Goal: Obtain resource: Download file/media

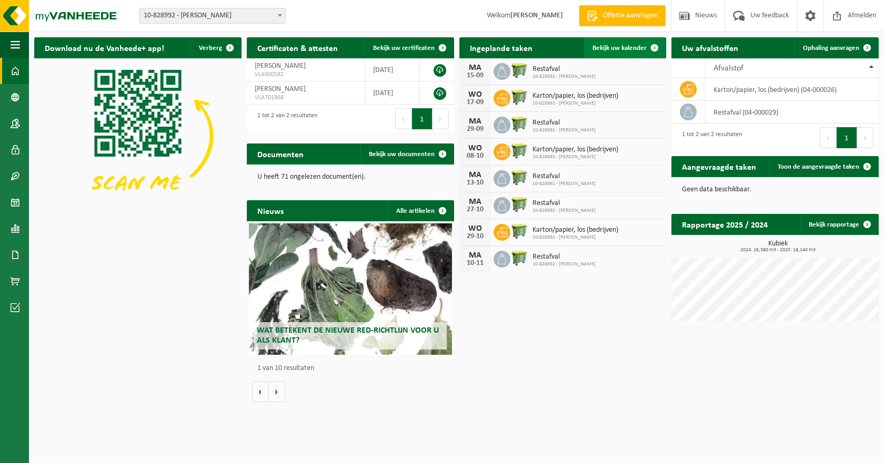
click at [604, 49] on span "Bekijk uw kalender" at bounding box center [619, 48] width 54 height 7
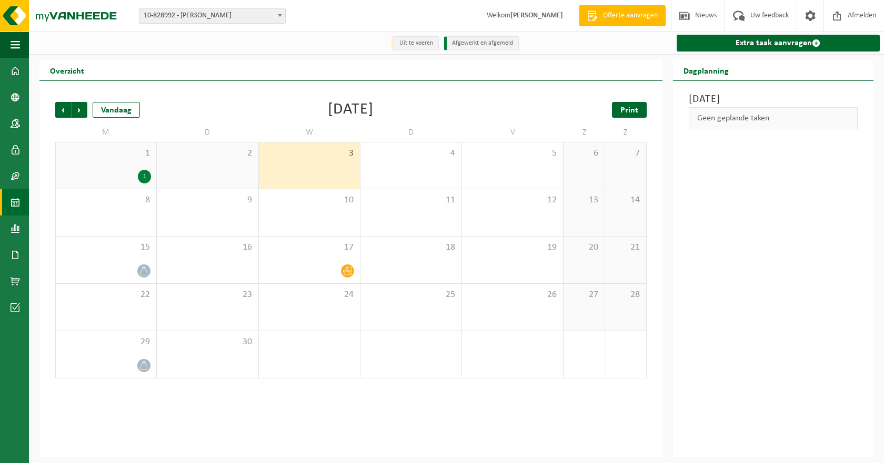
click at [626, 108] on span "Print" at bounding box center [629, 110] width 18 height 8
click at [81, 108] on span "Volgende" at bounding box center [80, 110] width 16 height 16
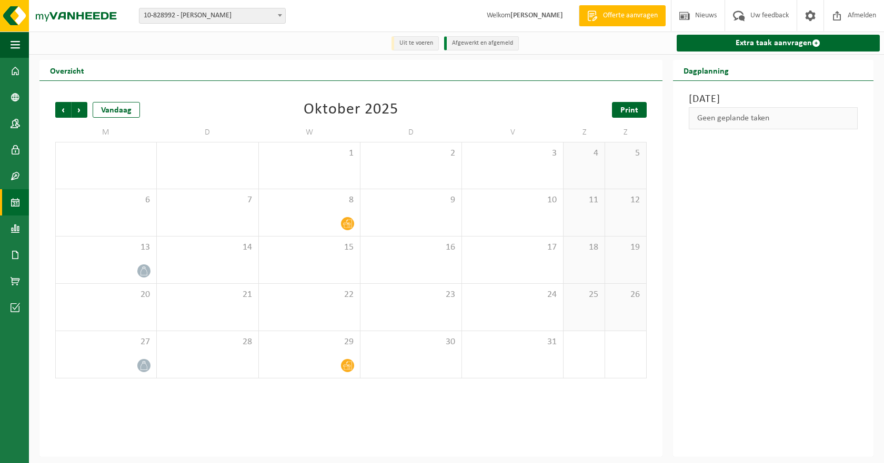
click at [640, 110] on link "Print" at bounding box center [629, 110] width 35 height 16
click at [80, 112] on span "Volgende" at bounding box center [80, 110] width 16 height 16
click at [59, 110] on span "Vorige" at bounding box center [63, 110] width 16 height 16
